Goal: Task Accomplishment & Management: Use online tool/utility

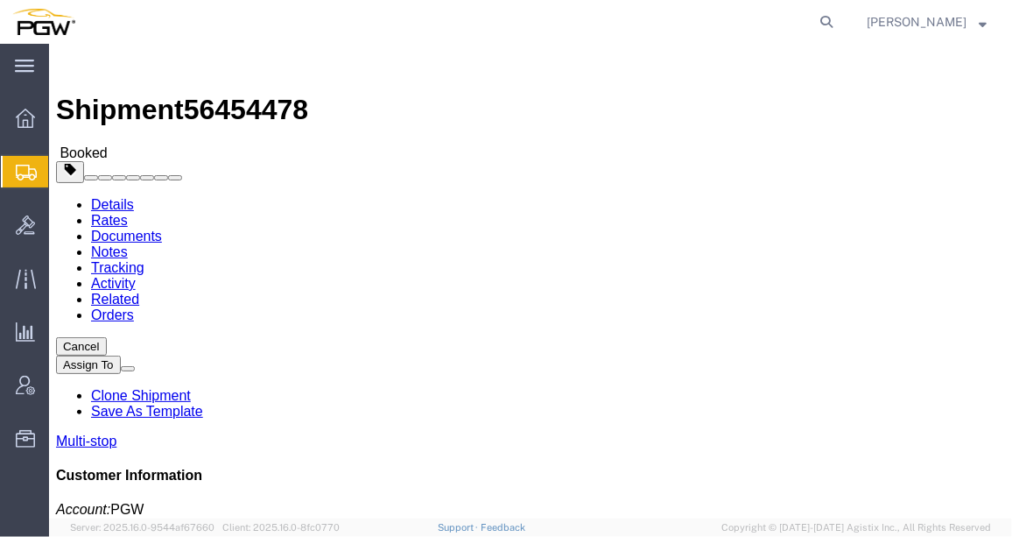
click at [0, 0] on span "Shipment Manager" at bounding box center [0, 0] width 0 height 0
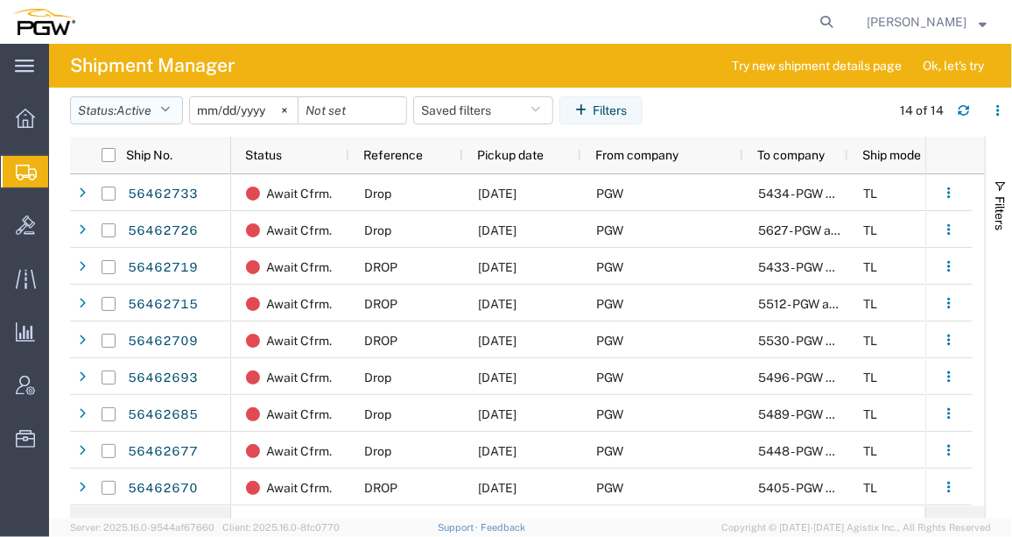
click at [174, 119] on button "Status: Active" at bounding box center [126, 110] width 113 height 28
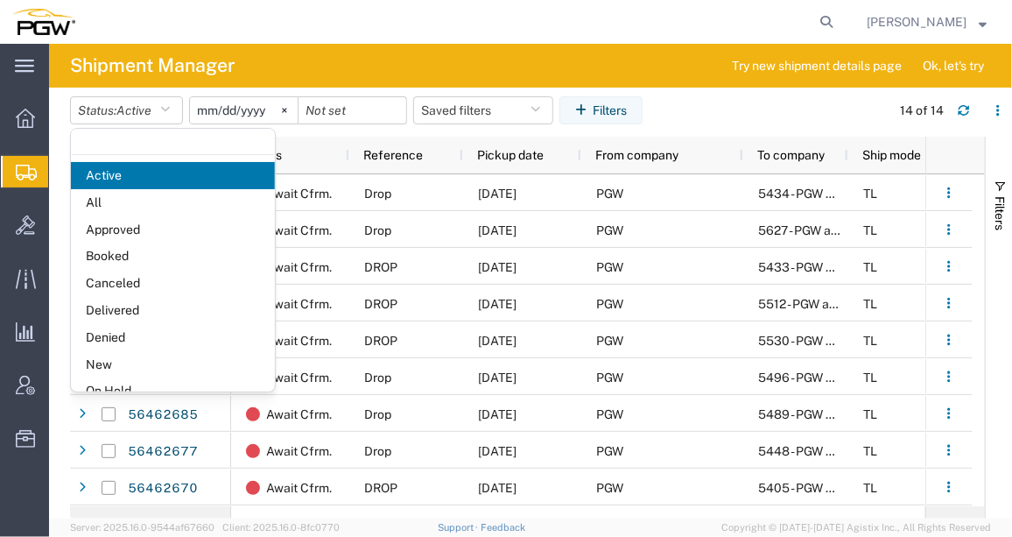
click at [128, 356] on span "New" at bounding box center [173, 364] width 204 height 27
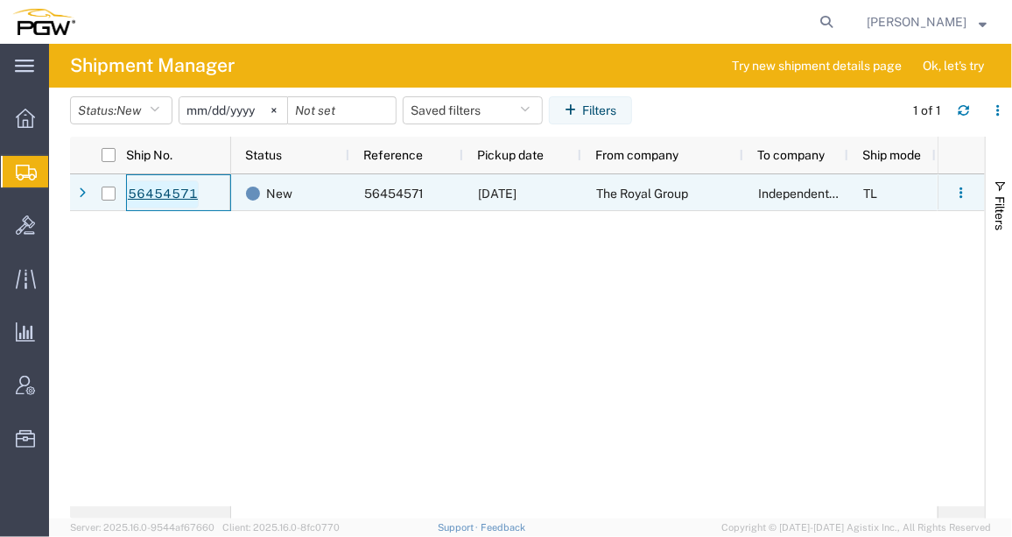
click at [174, 198] on link "56454571" at bounding box center [163, 194] width 72 height 28
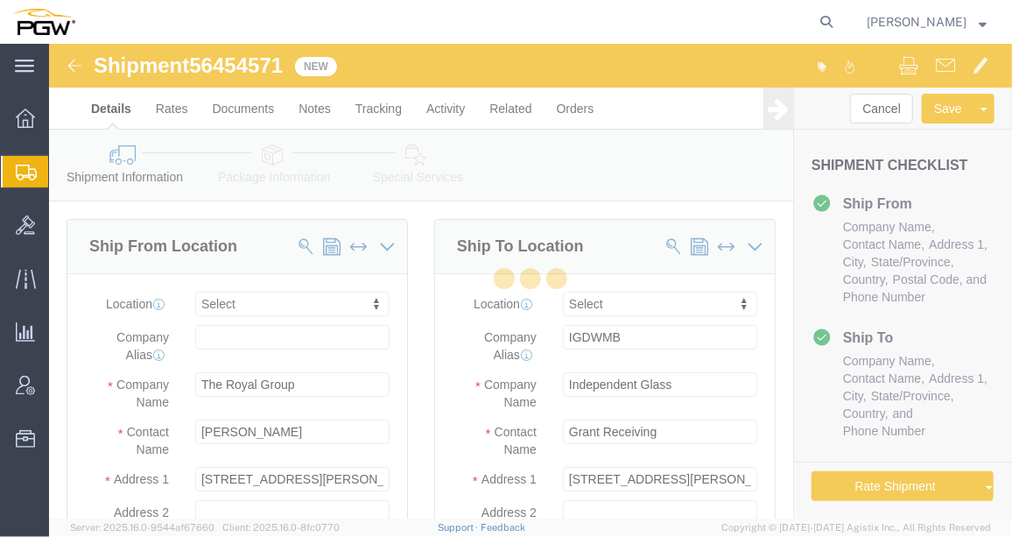
select select
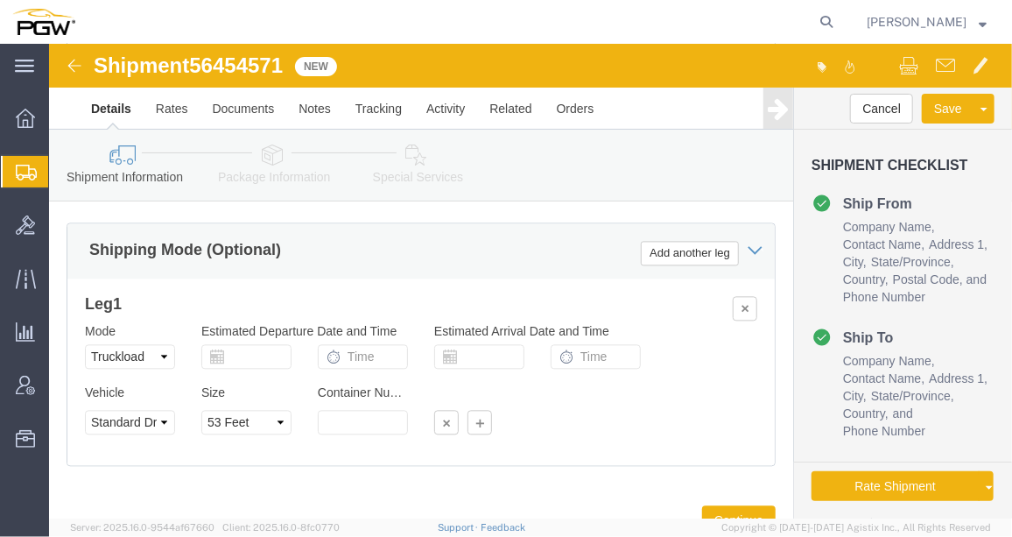
scroll to position [1587, 0]
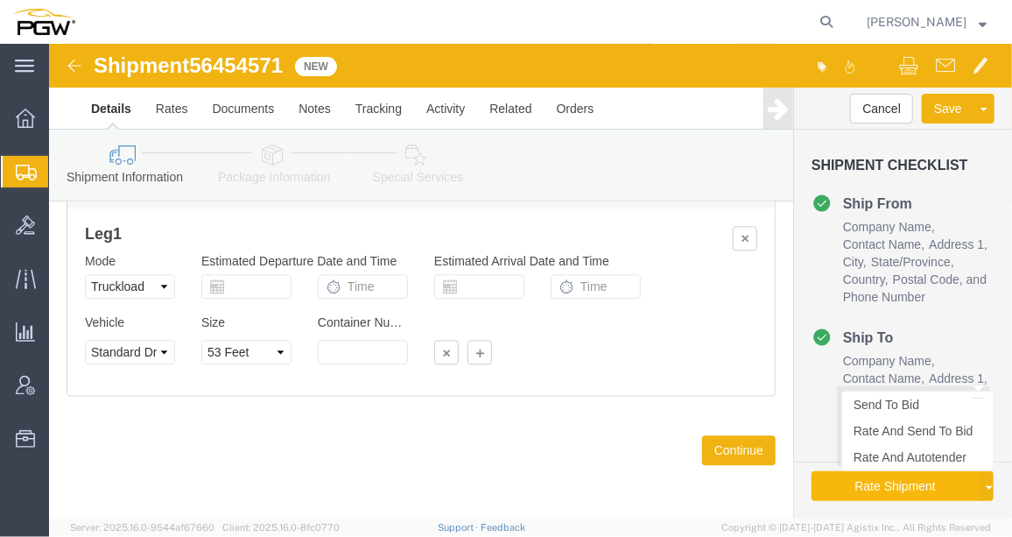
click button "Rate Shipment"
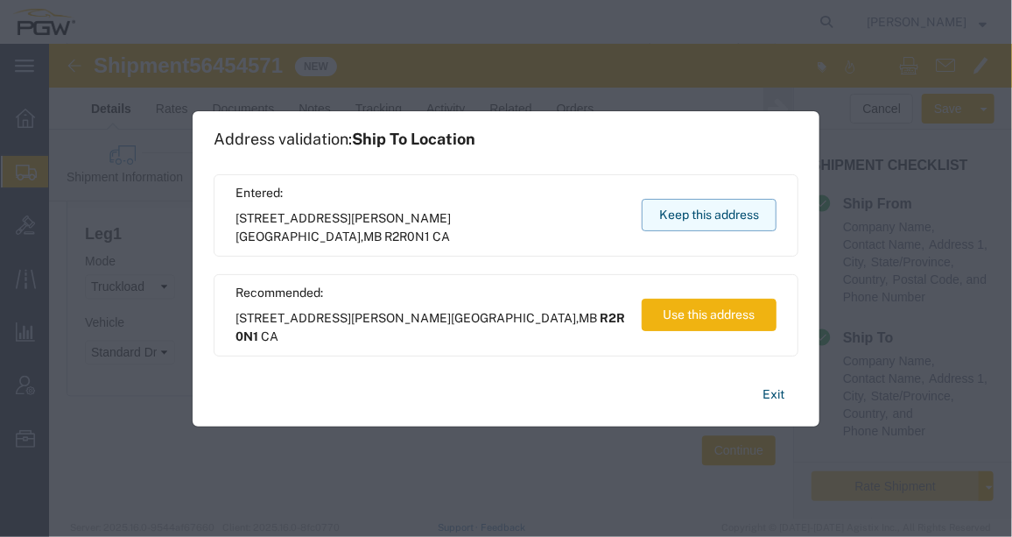
click at [693, 201] on button "Keep this address" at bounding box center [709, 215] width 135 height 32
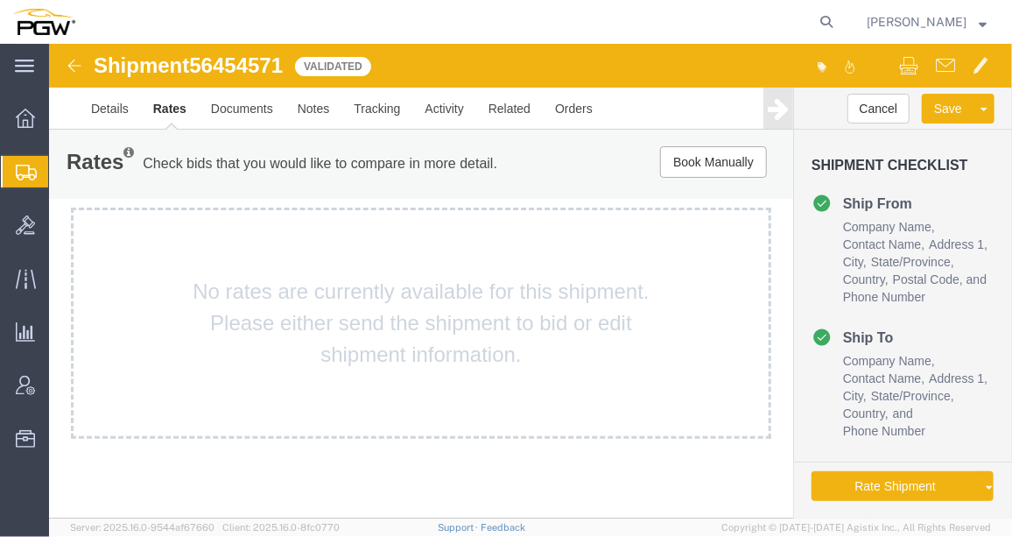
click at [48, 43] on link "Send To Bid" at bounding box center [48, 43] width 0 height 0
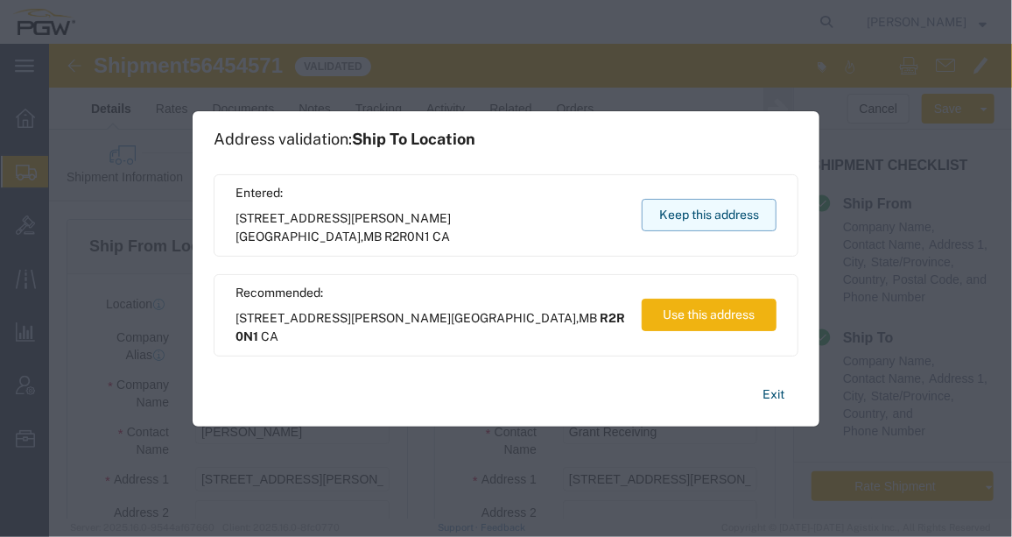
click at [664, 218] on button "Keep this address" at bounding box center [709, 215] width 135 height 32
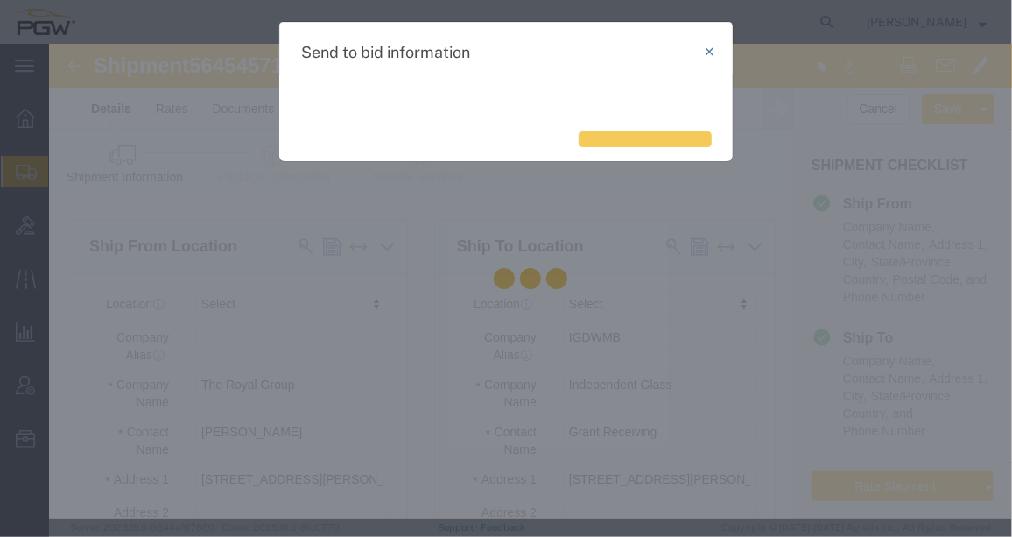
select select "TL"
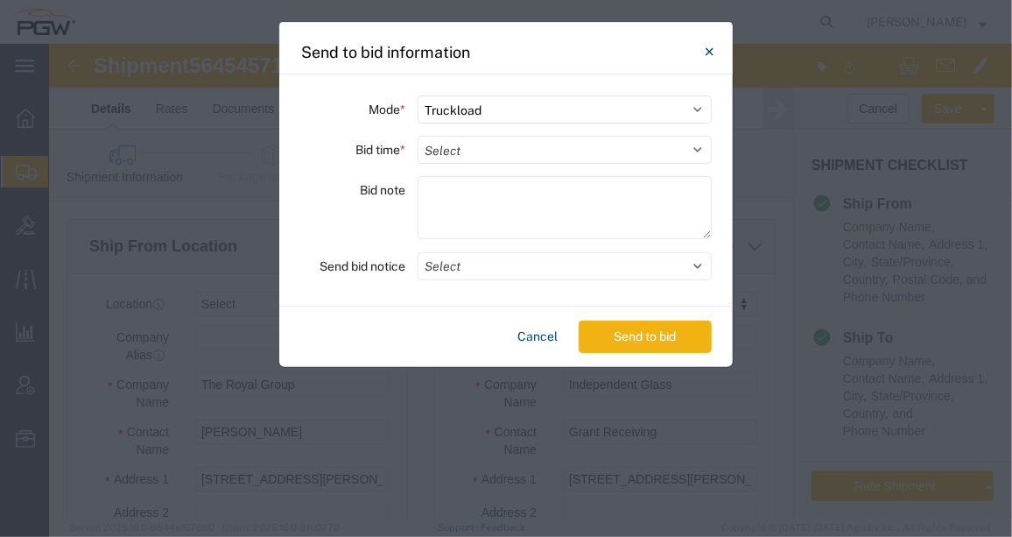
click at [499, 169] on div "Mode * Select Small Parcel Truckload Air Rail Less than Truckload Ocean Freight…" at bounding box center [506, 190] width 454 height 232
click at [504, 158] on select "Select 30 Min (Rush) 1 Hour (Rush) 2 Hours (Rush) 4 Hours (Rush) 8 Hours (Rush)…" at bounding box center [565, 150] width 294 height 28
select select "24"
click at [418, 136] on select "Select 30 Min (Rush) 1 Hour (Rush) 2 Hours (Rush) 4 Hours (Rush) 8 Hours (Rush)…" at bounding box center [565, 150] width 294 height 28
click at [641, 339] on button "Send to bid" at bounding box center [645, 336] width 133 height 32
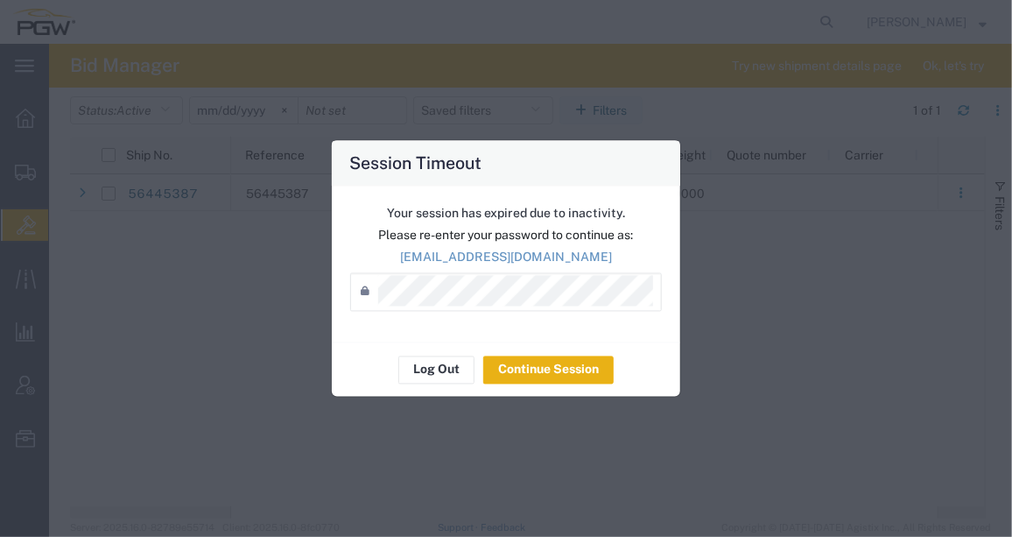
click at [532, 369] on button "Continue Session" at bounding box center [548, 370] width 130 height 28
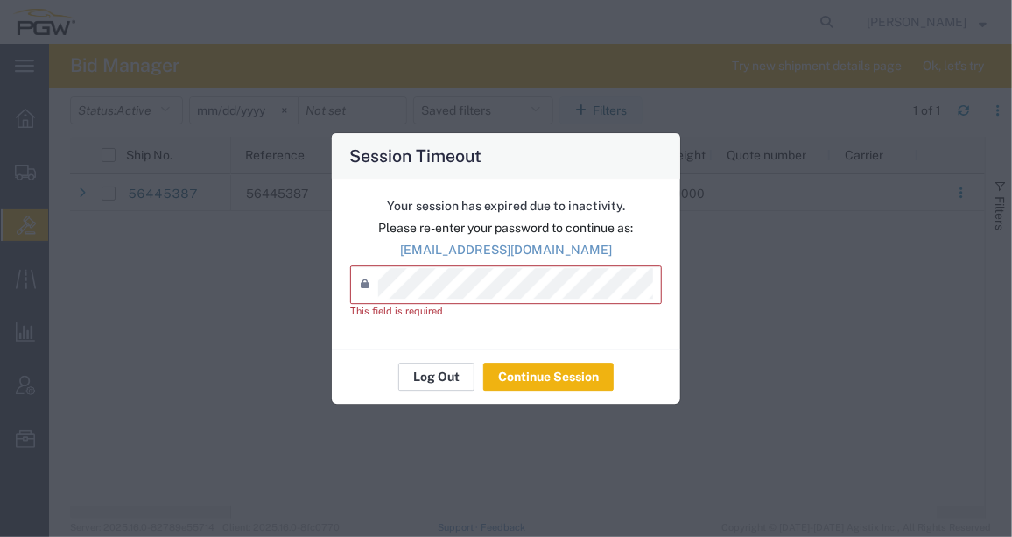
click at [432, 384] on button "Log Out" at bounding box center [436, 377] width 76 height 28
